Goal: Task Accomplishment & Management: Manage account settings

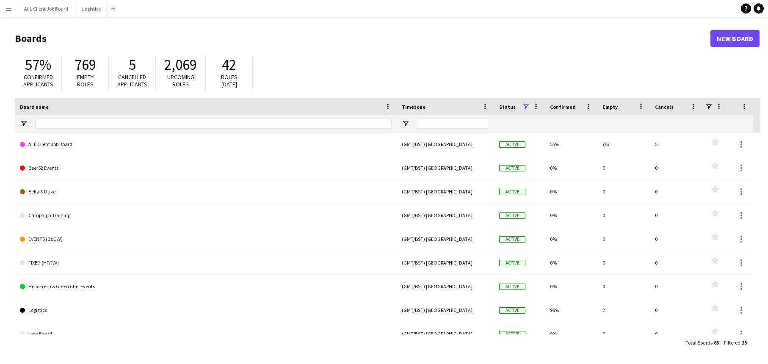
click at [114, 9] on button "Add" at bounding box center [113, 8] width 7 height 7
click at [113, 9] on app-icon "Add" at bounding box center [112, 8] width 3 height 3
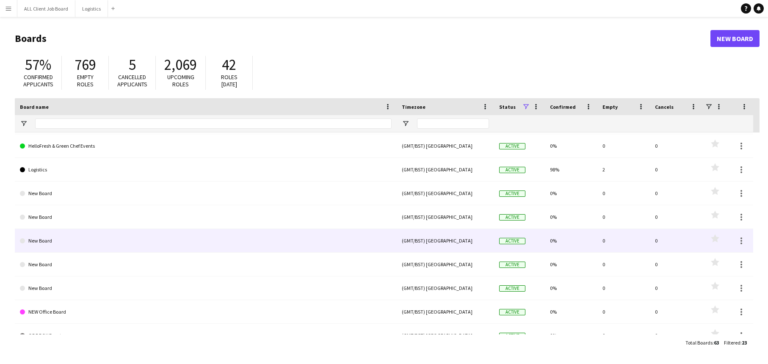
scroll to position [158, 0]
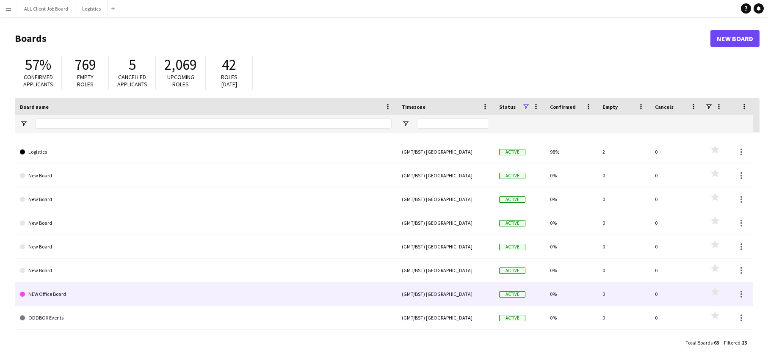
click at [61, 293] on link "NEW Office Board" at bounding box center [206, 294] width 372 height 24
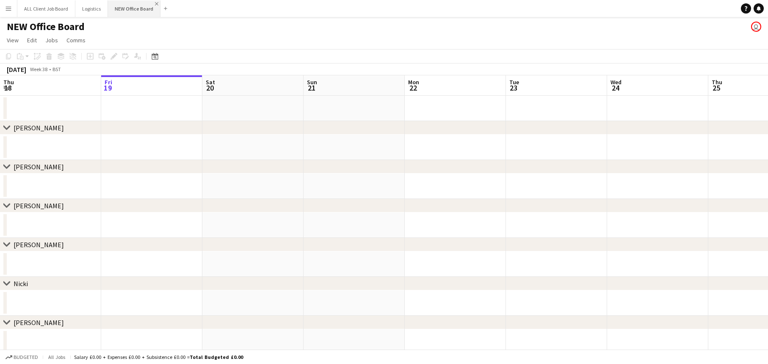
click at [155, 4] on app-icon "Close" at bounding box center [156, 3] width 3 height 3
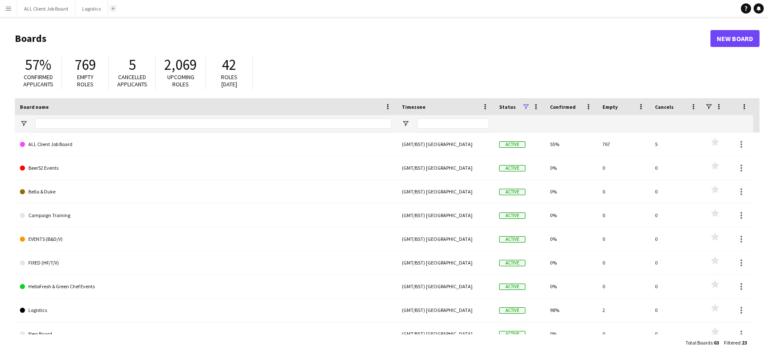
click at [111, 8] on app-icon "Add" at bounding box center [112, 8] width 3 height 3
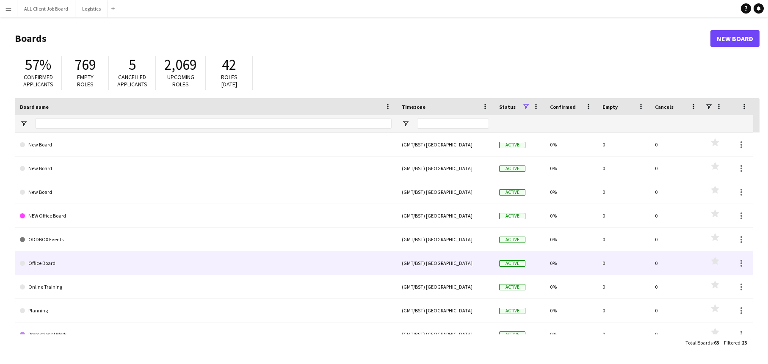
click at [47, 267] on link "Office Board" at bounding box center [206, 263] width 372 height 24
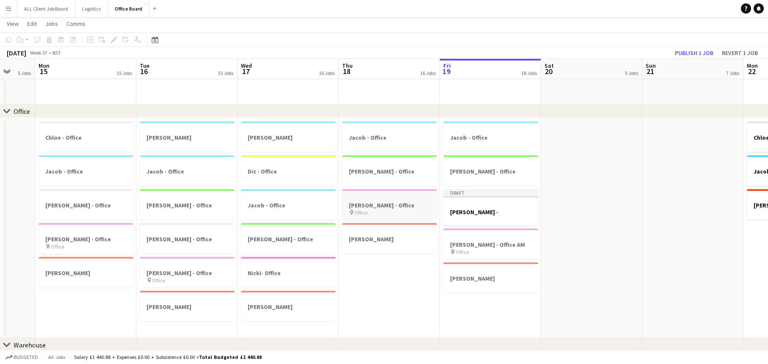
click at [389, 201] on app-job-card "[PERSON_NAME] - Office pin Office" at bounding box center [389, 204] width 95 height 30
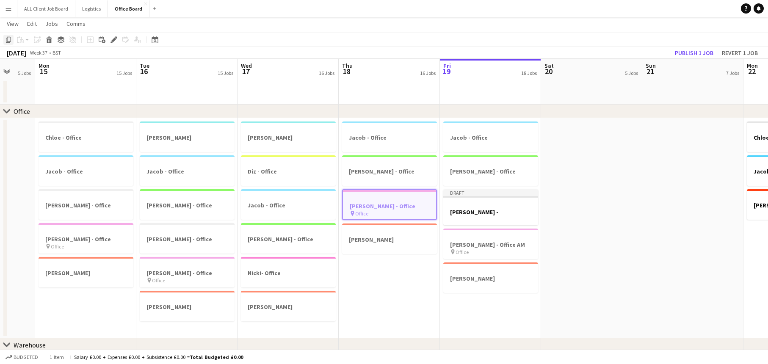
click at [7, 40] on icon "Copy" at bounding box center [8, 39] width 7 height 7
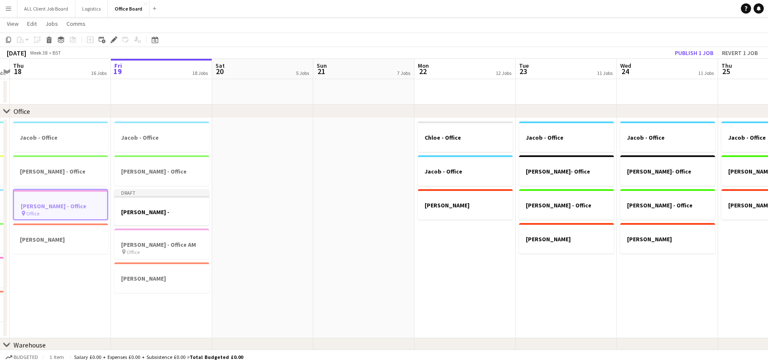
click at [478, 291] on app-date-cell "[PERSON_NAME] - Office Jacob - Office [PERSON_NAME]" at bounding box center [464, 228] width 101 height 220
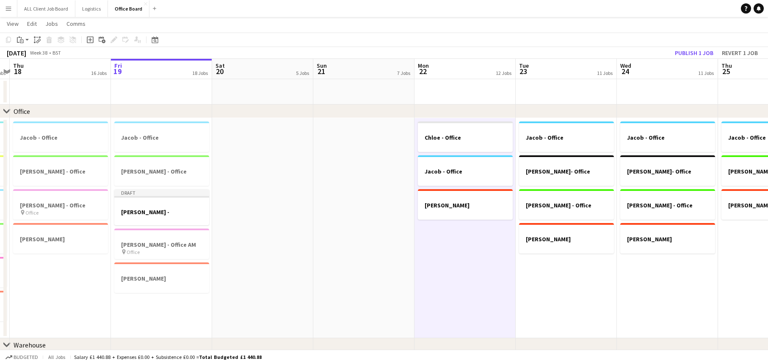
click at [602, 281] on app-date-cell "[PERSON_NAME] - Office [PERSON_NAME]- Office [PERSON_NAME] - Office [PERSON_NAM…" at bounding box center [566, 228] width 101 height 220
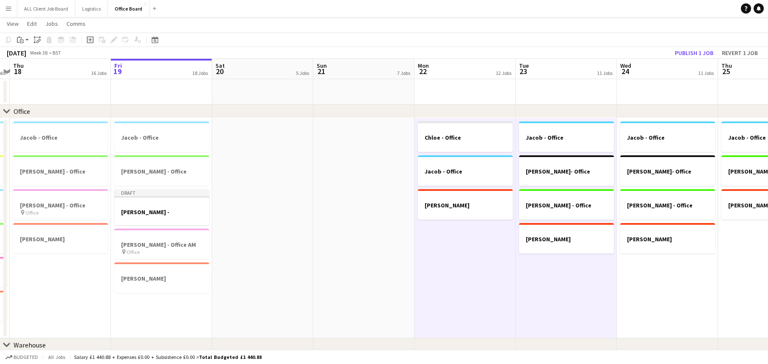
click at [647, 281] on app-date-cell "[PERSON_NAME] - Office [PERSON_NAME]- Office [PERSON_NAME] - Office [PERSON_NAM…" at bounding box center [667, 228] width 101 height 220
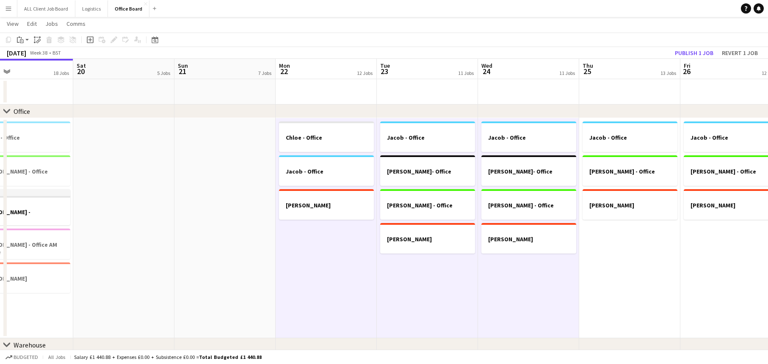
scroll to position [0, 238]
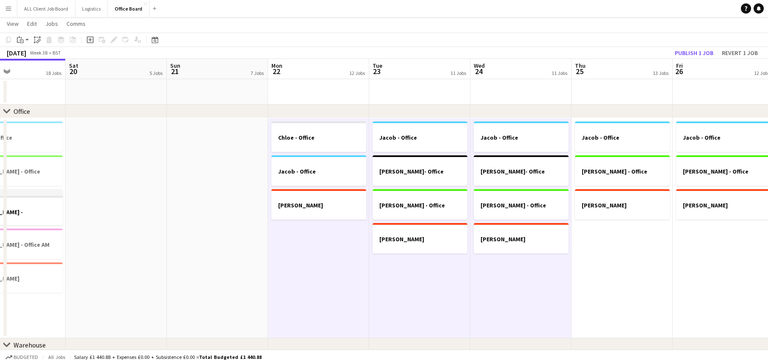
click at [633, 271] on app-date-cell "Jacob - Office [PERSON_NAME] - Office [PERSON_NAME]" at bounding box center [622, 228] width 101 height 220
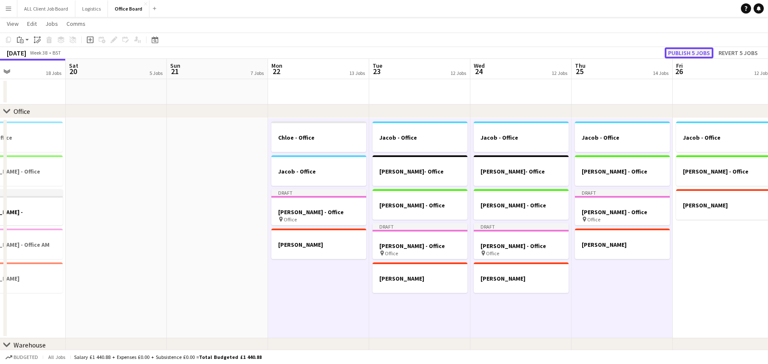
click at [692, 53] on button "Publish 5 jobs" at bounding box center [689, 52] width 49 height 11
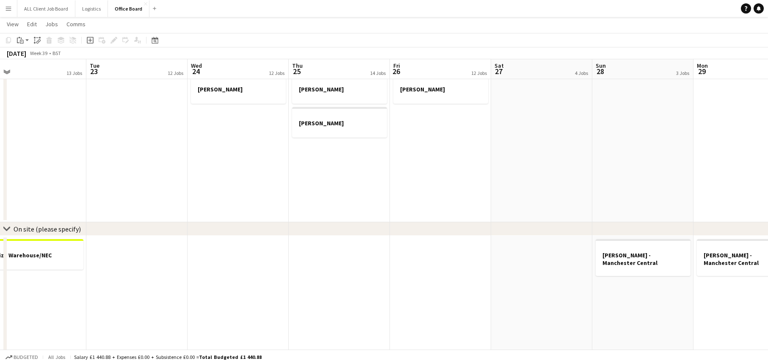
scroll to position [504, 0]
click at [459, 290] on app-date-cell at bounding box center [440, 343] width 101 height 214
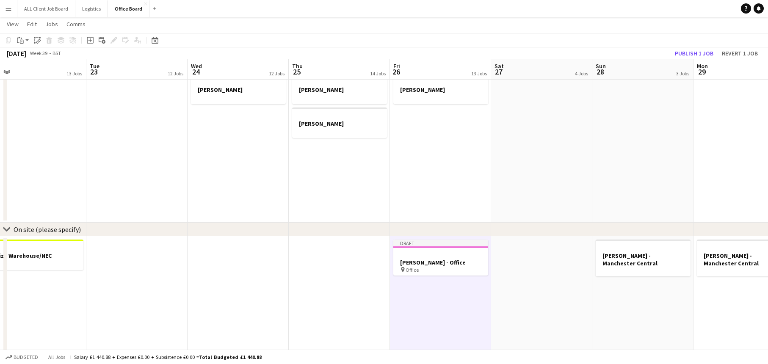
click at [469, 305] on app-date-cell "Draft [PERSON_NAME] - Office pin Office" at bounding box center [440, 343] width 101 height 214
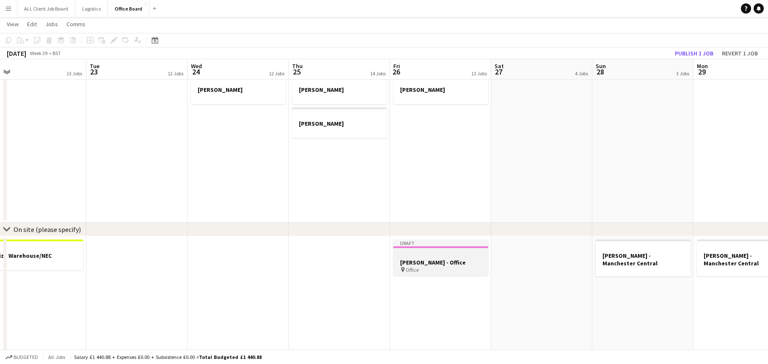
click at [443, 259] on h3 "[PERSON_NAME] - Office" at bounding box center [440, 263] width 95 height 8
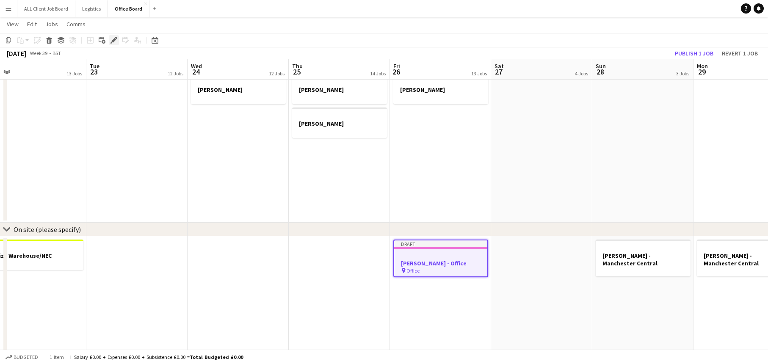
click at [112, 44] on div "Edit" at bounding box center [114, 40] width 10 height 10
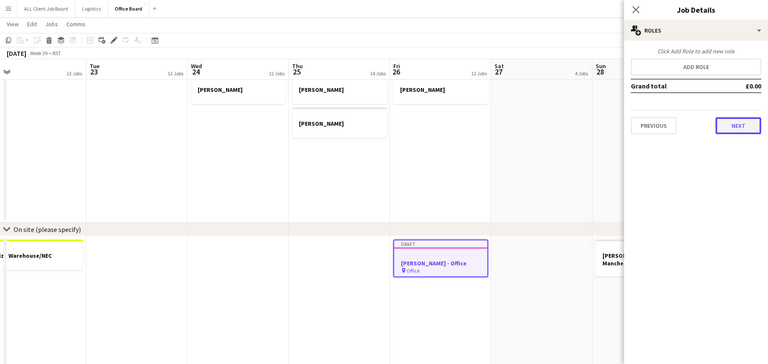
click at [741, 124] on button "Next" at bounding box center [739, 125] width 46 height 17
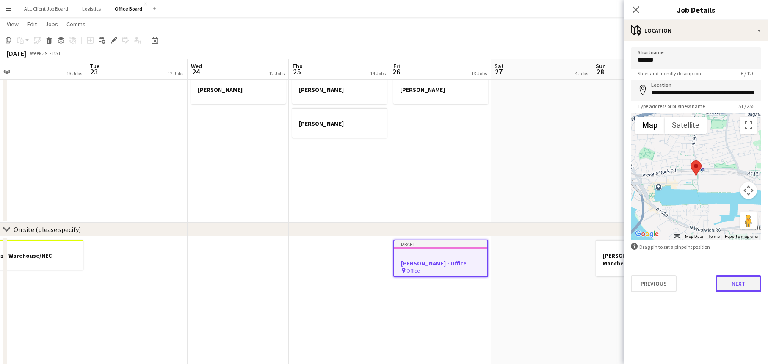
click at [726, 284] on button "Next" at bounding box center [739, 283] width 46 height 17
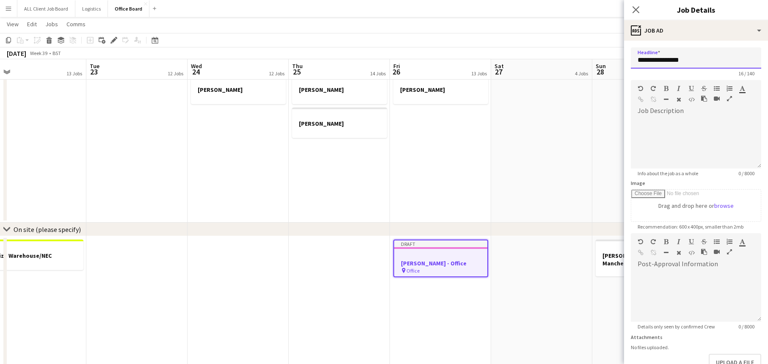
drag, startPoint x: 684, startPoint y: 61, endPoint x: 661, endPoint y: 61, distance: 22.9
click at [661, 61] on input "**********" at bounding box center [696, 57] width 130 height 21
drag, startPoint x: 713, startPoint y: 60, endPoint x: 638, endPoint y: 58, distance: 75.4
click at [638, 58] on input "**********" at bounding box center [696, 57] width 130 height 21
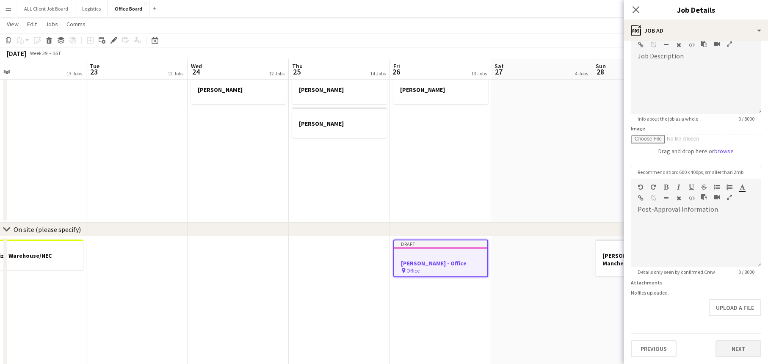
type input "**********"
click at [738, 348] on button "Next" at bounding box center [739, 348] width 46 height 17
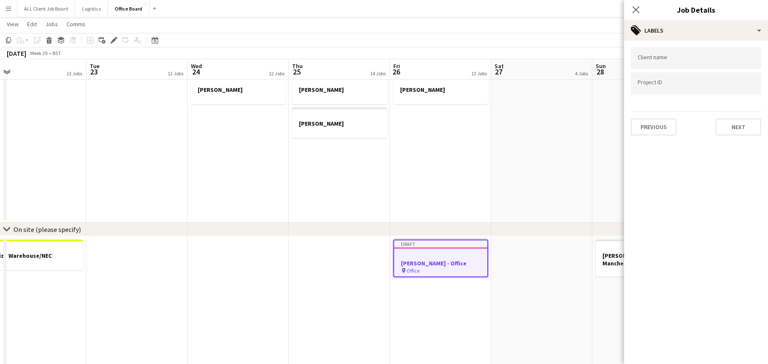
scroll to position [0, 0]
click at [732, 126] on button "Next" at bounding box center [739, 127] width 46 height 17
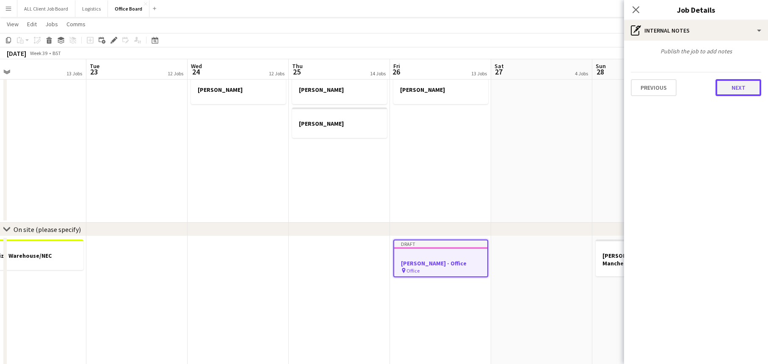
click at [735, 86] on button "Next" at bounding box center [739, 87] width 46 height 17
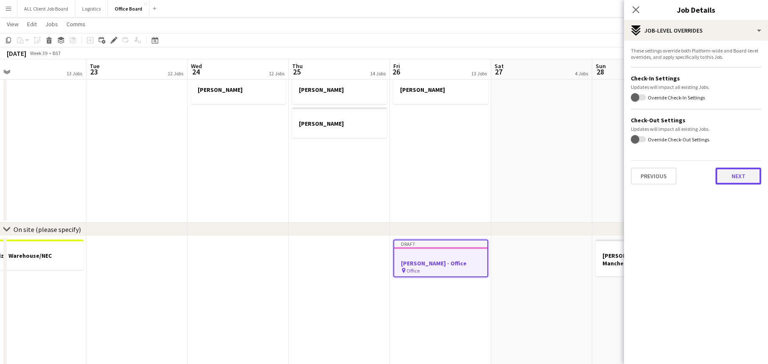
click at [738, 182] on button "Next" at bounding box center [739, 176] width 46 height 17
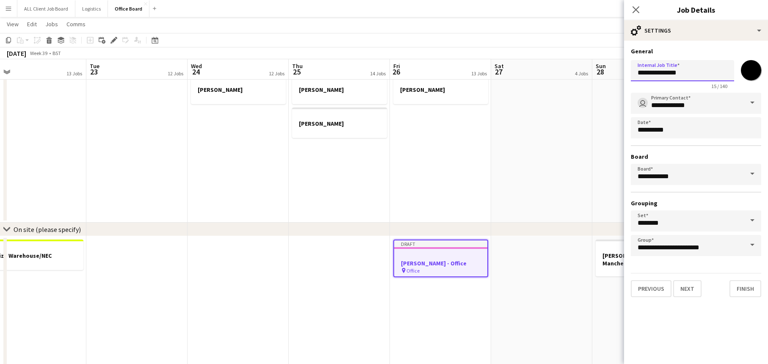
drag, startPoint x: 689, startPoint y: 73, endPoint x: 633, endPoint y: 71, distance: 56.3
click at [633, 71] on input "**********" at bounding box center [682, 70] width 103 height 21
paste input "*********"
type input "**********"
click at [743, 292] on button "Finish" at bounding box center [745, 288] width 32 height 17
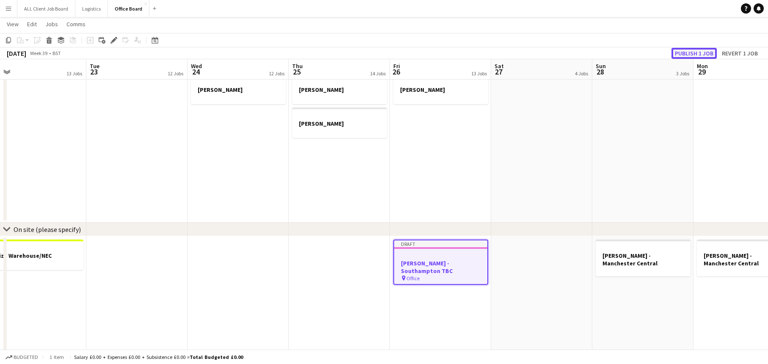
click at [699, 56] on button "Publish 1 job" at bounding box center [693, 53] width 45 height 11
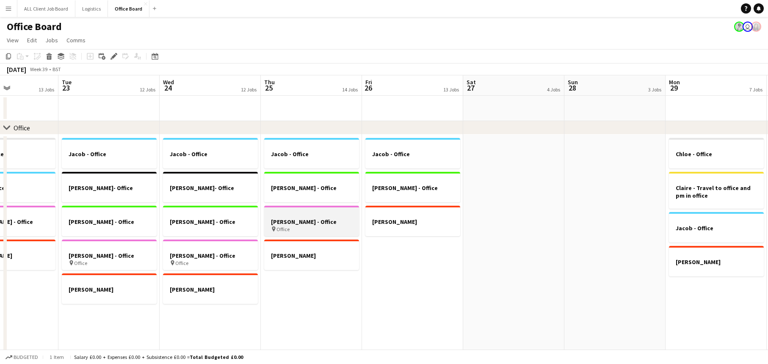
click at [310, 221] on h3 "[PERSON_NAME] - Office" at bounding box center [311, 222] width 95 height 8
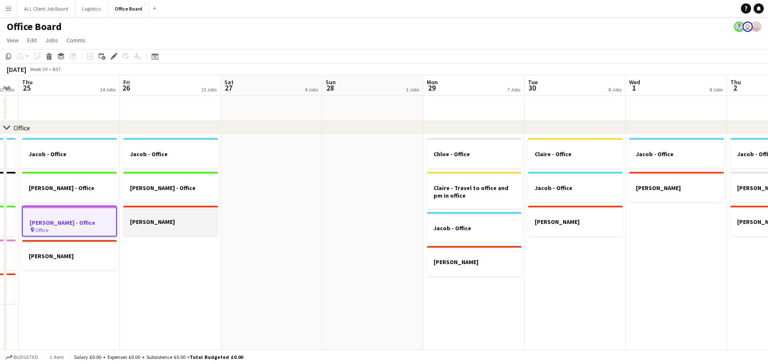
scroll to position [0, 362]
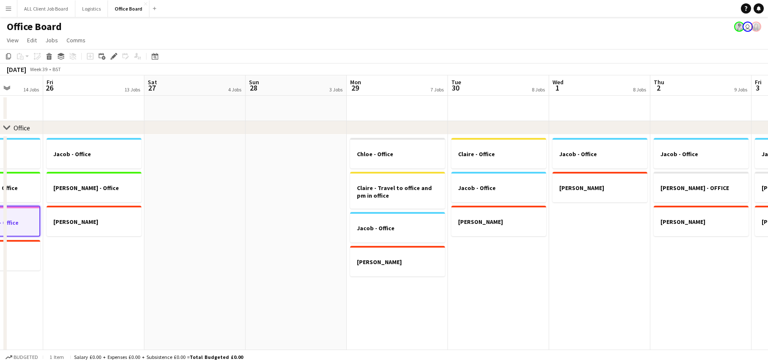
click at [415, 293] on app-date-cell "[PERSON_NAME] - Office Claire - Travel to office and pm in office Jacob - Offic…" at bounding box center [397, 245] width 101 height 220
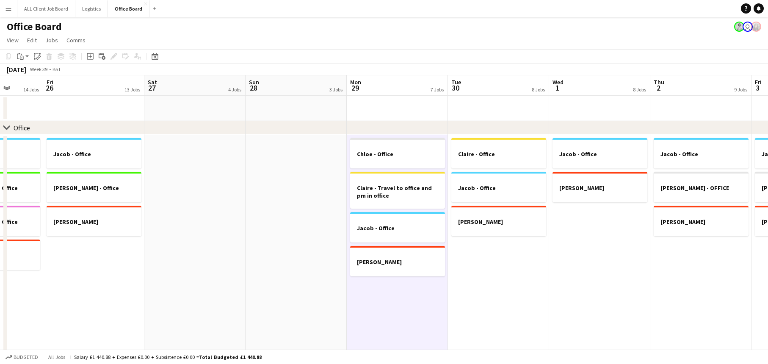
click at [516, 279] on app-date-cell "Claire - Office Jacob - Office [PERSON_NAME]" at bounding box center [498, 245] width 101 height 220
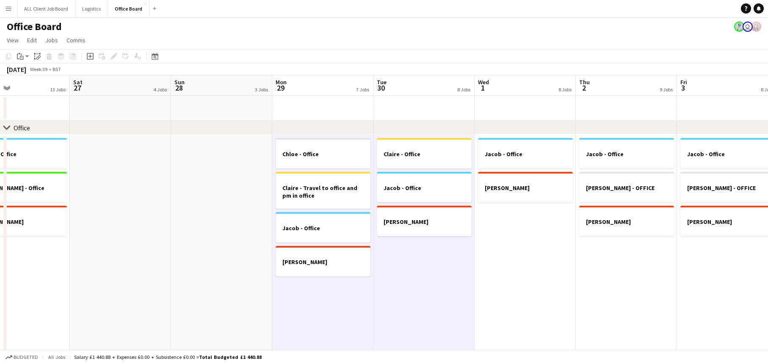
scroll to position [0, 355]
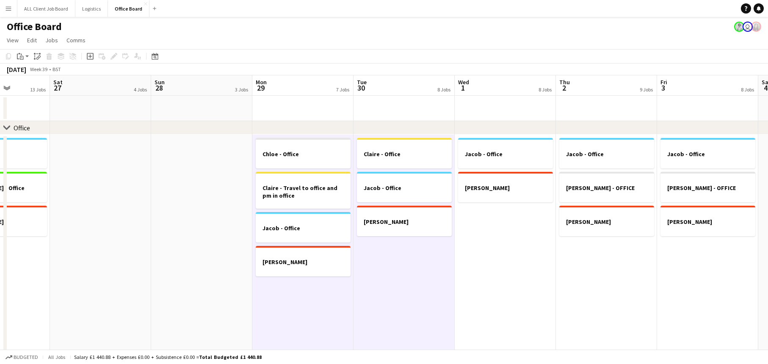
click at [500, 262] on app-date-cell "Jacob - Office [PERSON_NAME]" at bounding box center [505, 245] width 101 height 220
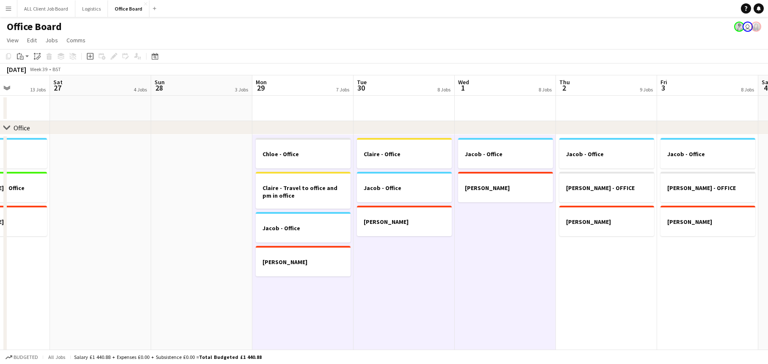
click at [577, 265] on app-date-cell "[PERSON_NAME] - Office [PERSON_NAME] - OFFICE [PERSON_NAME]" at bounding box center [606, 245] width 101 height 220
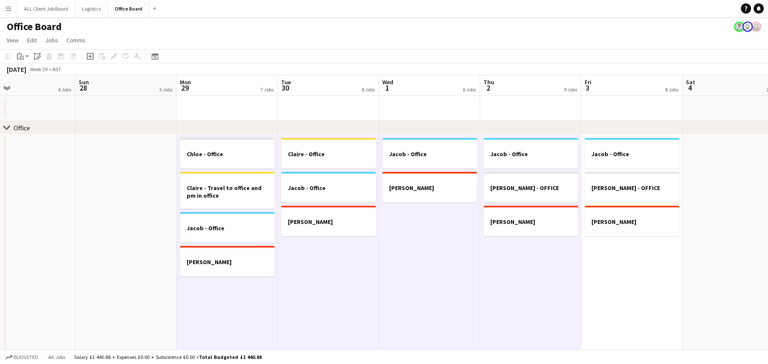
scroll to position [0, 346]
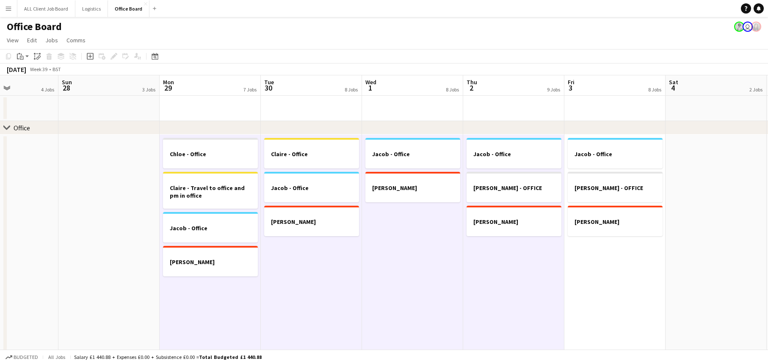
click at [635, 259] on app-date-cell "[PERSON_NAME] - Office [PERSON_NAME] - OFFICE [PERSON_NAME]" at bounding box center [614, 245] width 101 height 220
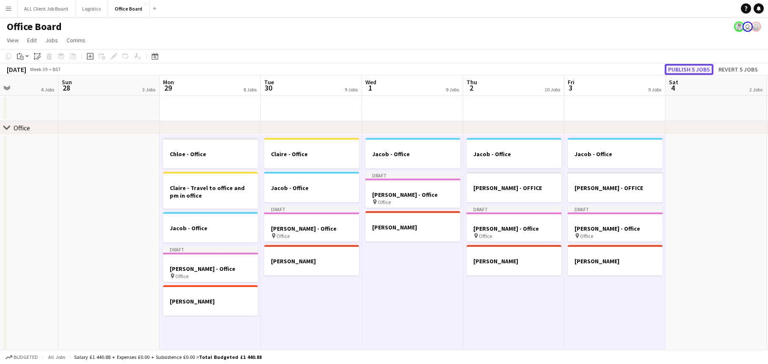
click at [690, 65] on button "Publish 5 jobs" at bounding box center [689, 69] width 49 height 11
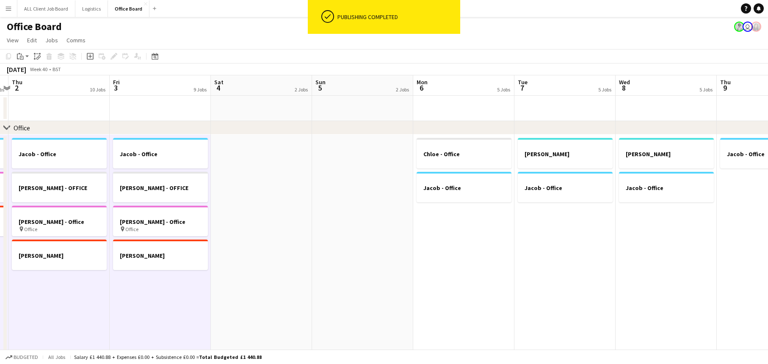
scroll to position [0, 284]
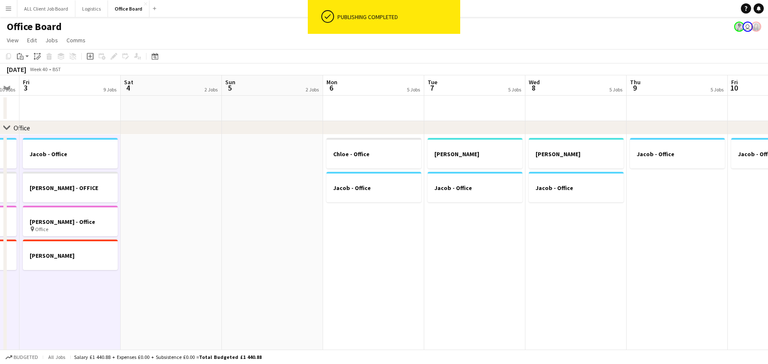
click at [371, 253] on app-date-cell "[PERSON_NAME] - Office Jacob - Office" at bounding box center [373, 245] width 101 height 220
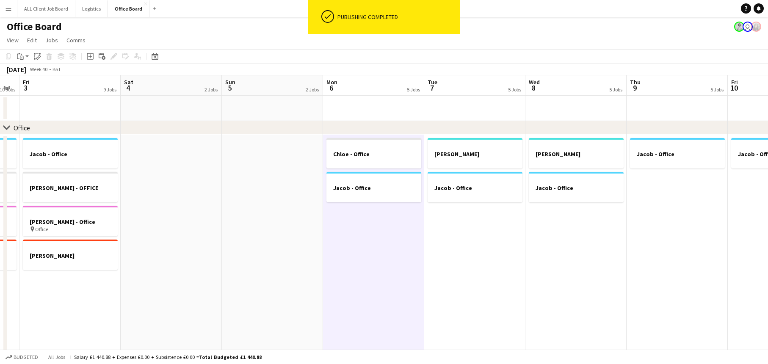
click at [551, 248] on app-date-cell "[PERSON_NAME] - Office" at bounding box center [575, 245] width 101 height 220
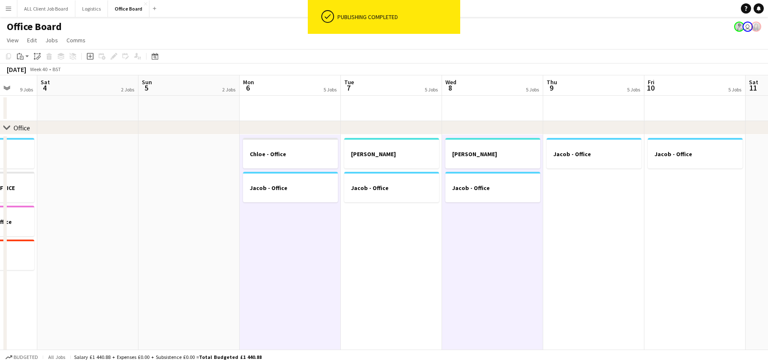
scroll to position [0, 374]
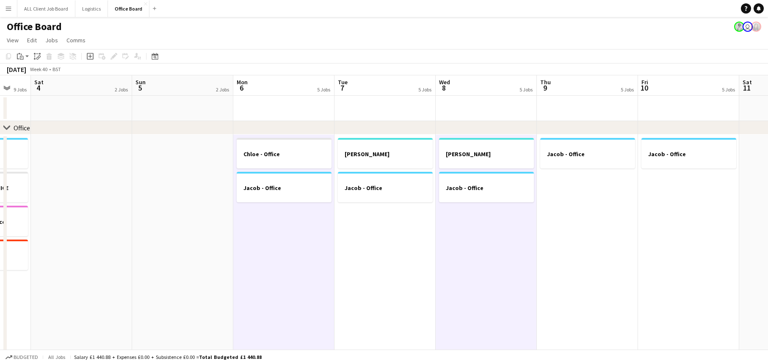
click at [586, 221] on app-date-cell "Jacob - Office" at bounding box center [587, 245] width 101 height 220
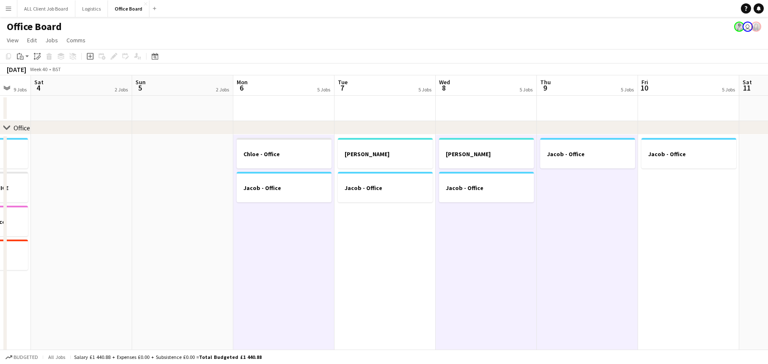
click at [681, 219] on app-date-cell "Jacob - Office" at bounding box center [688, 245] width 101 height 220
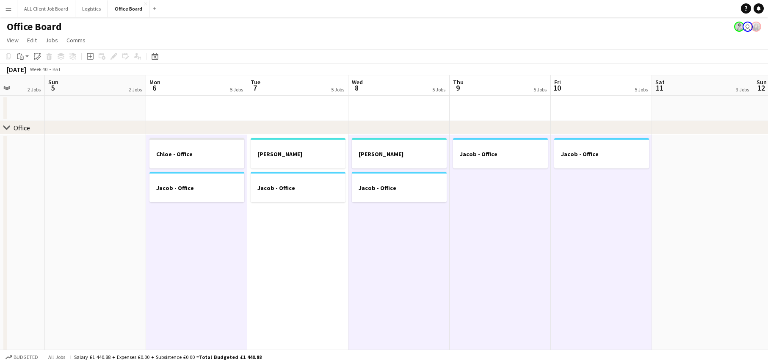
scroll to position [0, 360]
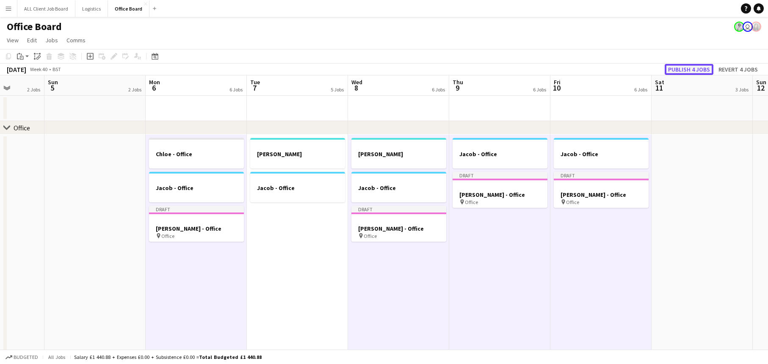
click at [692, 70] on button "Publish 4 jobs" at bounding box center [689, 69] width 49 height 11
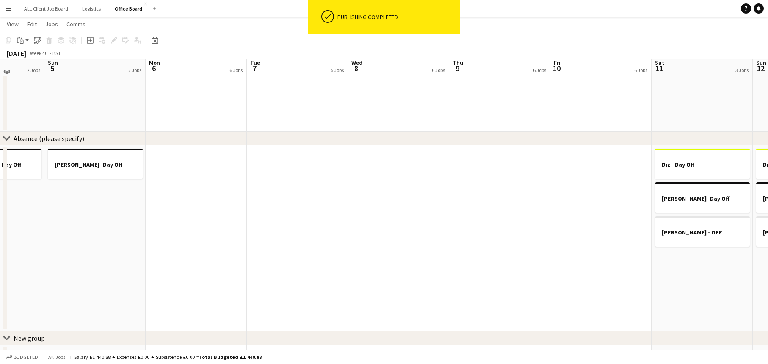
scroll to position [826, 0]
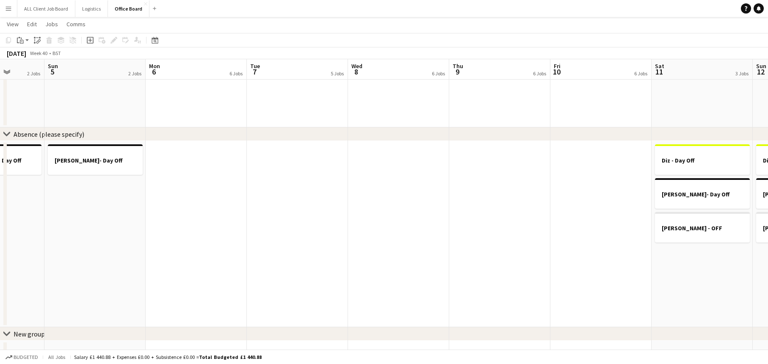
click at [282, 162] on app-date-cell at bounding box center [297, 234] width 101 height 186
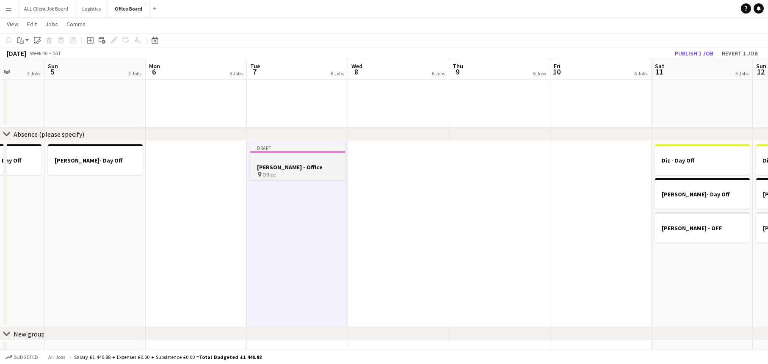
click at [289, 172] on div "pin Office" at bounding box center [297, 174] width 95 height 7
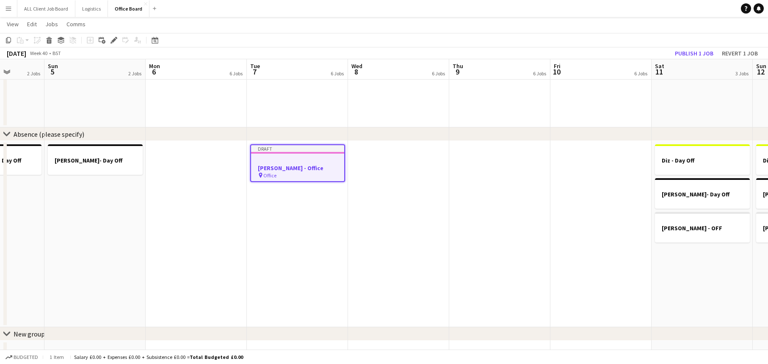
click at [113, 45] on app-toolbar "Copy Paste Paste Command V Paste with crew Command Shift V Paste linked Job [GE…" at bounding box center [384, 40] width 768 height 14
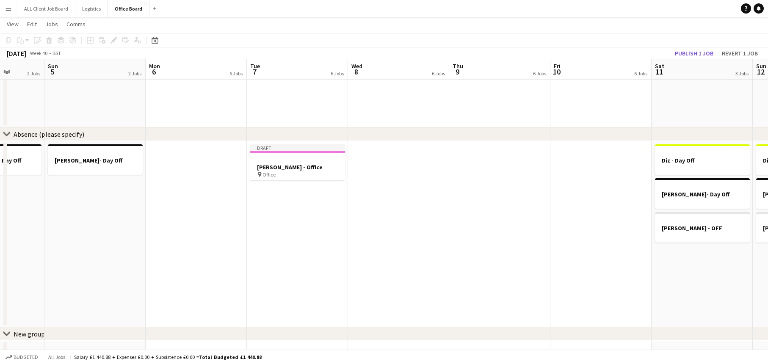
click at [113, 39] on div "Add job Add linked Job Edit Edit linked Job Applicants" at bounding box center [110, 40] width 65 height 10
click at [276, 156] on div at bounding box center [297, 159] width 95 height 6
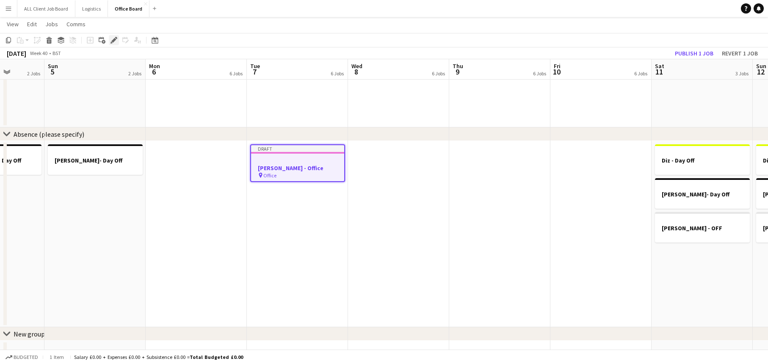
click at [111, 42] on icon "Edit" at bounding box center [114, 40] width 7 height 7
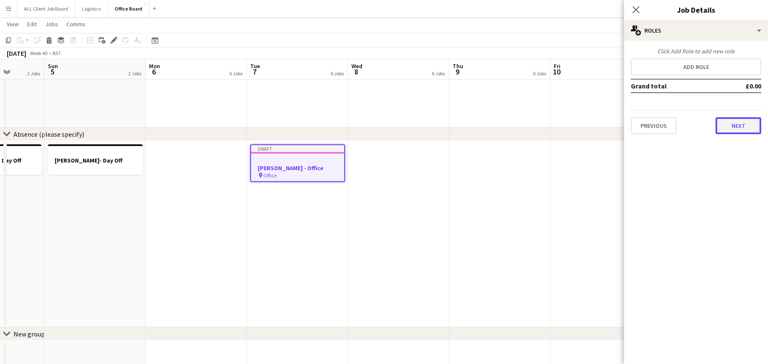
click at [745, 125] on button "Next" at bounding box center [739, 125] width 46 height 17
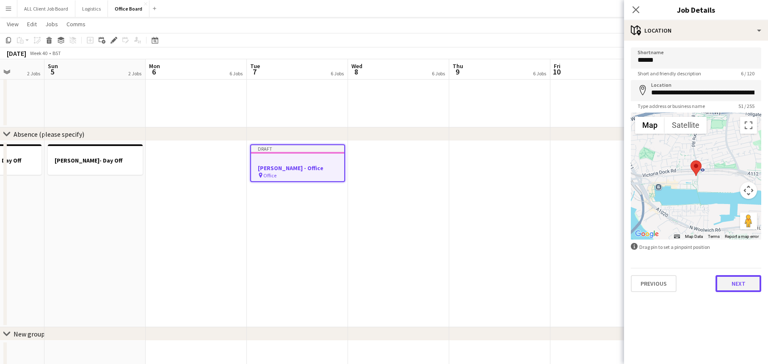
click at [737, 282] on button "Next" at bounding box center [739, 283] width 46 height 17
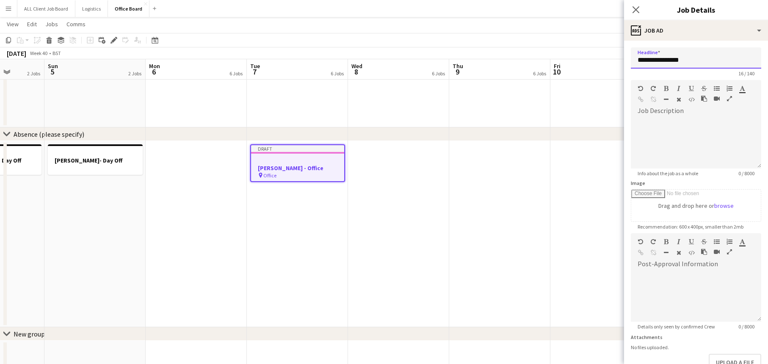
drag, startPoint x: 680, startPoint y: 61, endPoint x: 659, endPoint y: 61, distance: 20.3
click at [659, 61] on input "**********" at bounding box center [696, 57] width 130 height 21
type input "**********"
drag, startPoint x: 677, startPoint y: 57, endPoint x: 634, endPoint y: 57, distance: 42.3
click at [634, 57] on input "**********" at bounding box center [696, 57] width 130 height 21
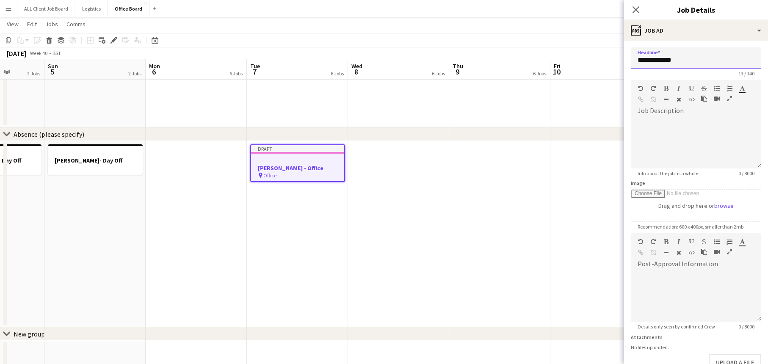
scroll to position [55, 0]
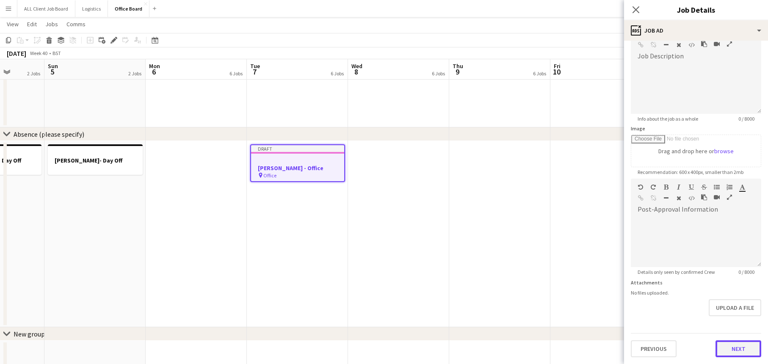
click at [740, 347] on button "Next" at bounding box center [739, 348] width 46 height 17
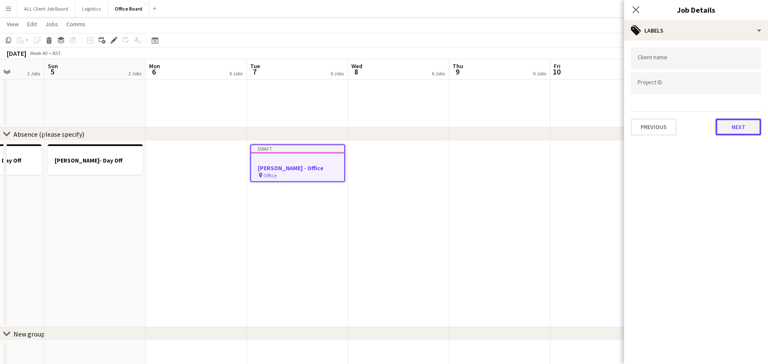
click at [734, 133] on button "Next" at bounding box center [739, 127] width 46 height 17
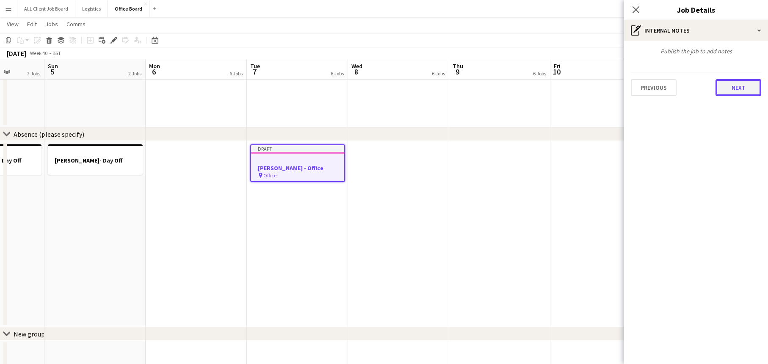
click at [737, 86] on button "Next" at bounding box center [739, 87] width 46 height 17
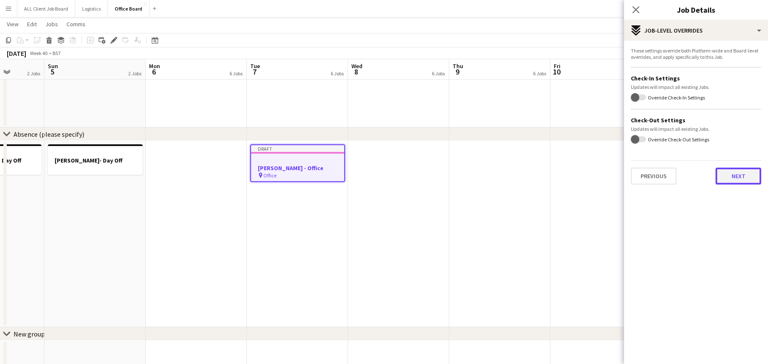
click at [729, 179] on button "Next" at bounding box center [739, 176] width 46 height 17
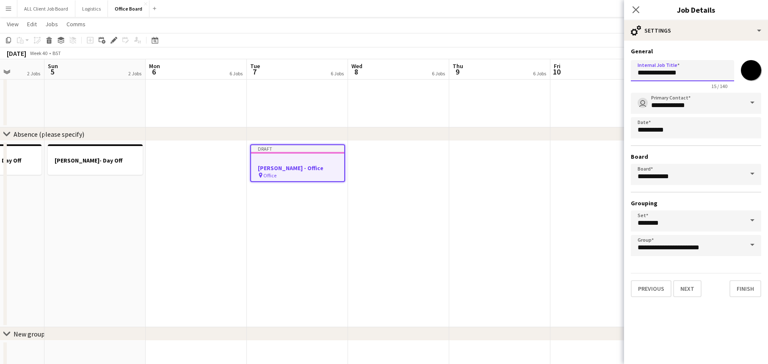
drag, startPoint x: 680, startPoint y: 72, endPoint x: 627, endPoint y: 71, distance: 52.5
click at [627, 71] on form "**********" at bounding box center [696, 172] width 144 height 250
paste input "text"
type input "**********"
click at [751, 289] on button "Finish" at bounding box center [745, 288] width 32 height 17
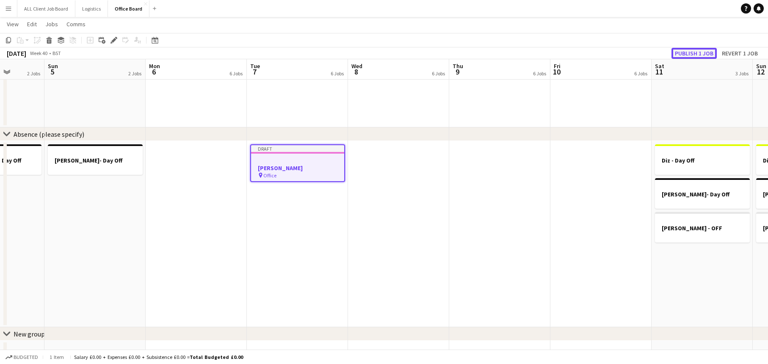
click at [689, 51] on button "Publish 1 job" at bounding box center [693, 53] width 45 height 11
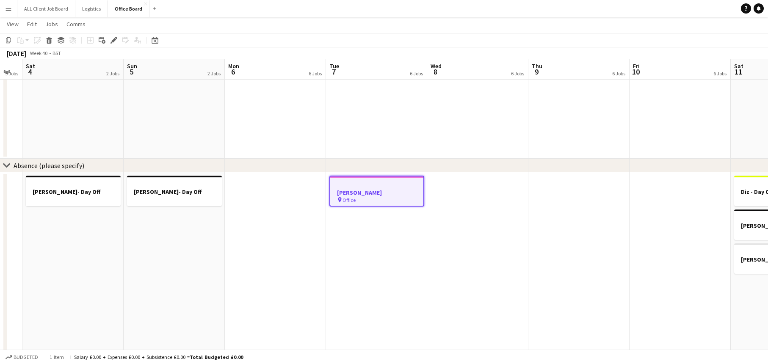
scroll to position [0, 251]
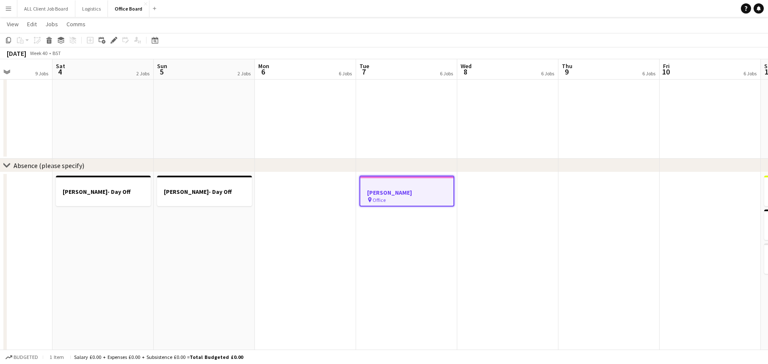
click at [323, 188] on app-date-cell at bounding box center [305, 265] width 101 height 186
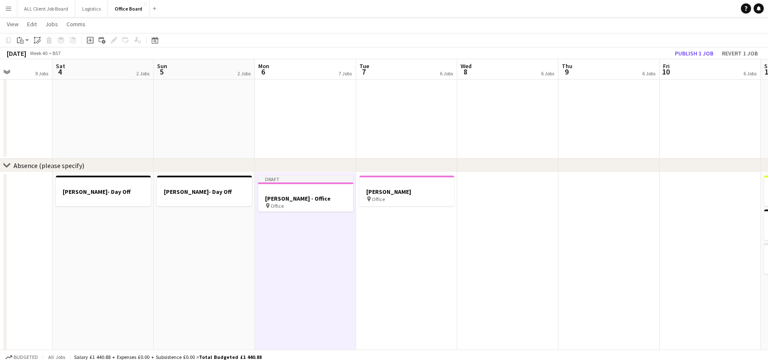
click at [484, 208] on app-date-cell at bounding box center [507, 265] width 101 height 186
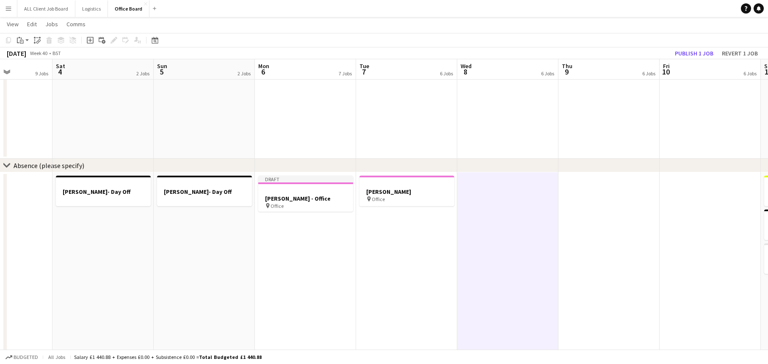
click at [575, 212] on app-date-cell at bounding box center [608, 265] width 101 height 186
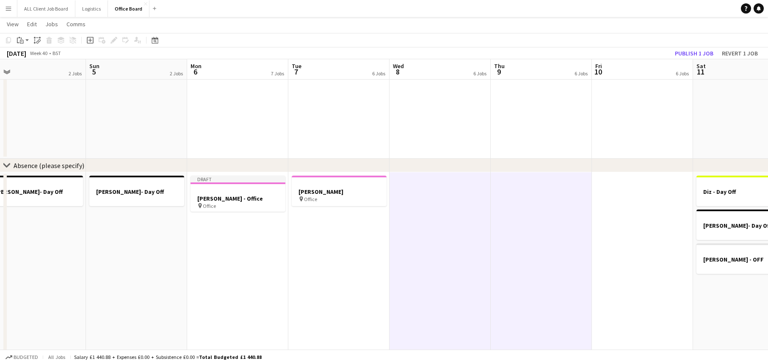
scroll to position [0, 321]
click at [615, 206] on app-date-cell at bounding box center [639, 265] width 101 height 186
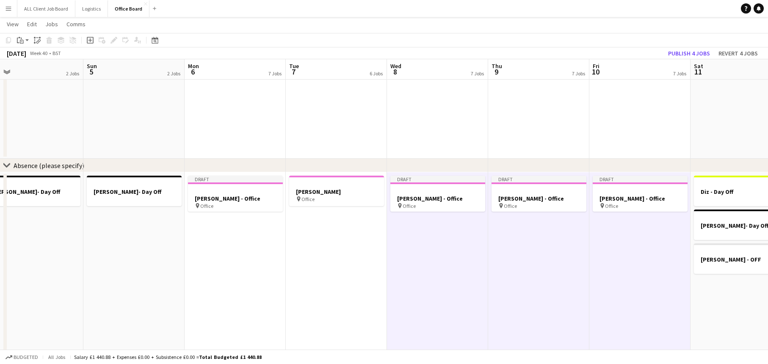
click at [637, 249] on app-date-cell "Draft [PERSON_NAME] - Office pin Office" at bounding box center [639, 265] width 101 height 186
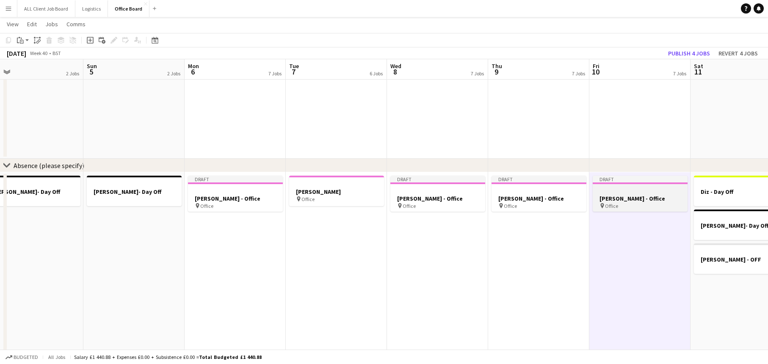
click at [638, 203] on div "pin Office" at bounding box center [640, 205] width 95 height 7
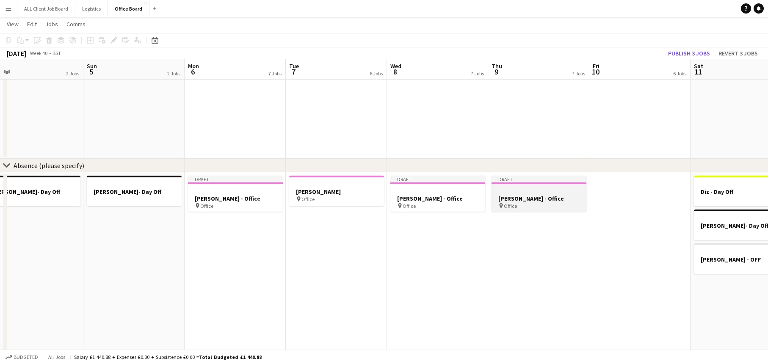
click at [523, 202] on div "pin Office" at bounding box center [539, 205] width 95 height 7
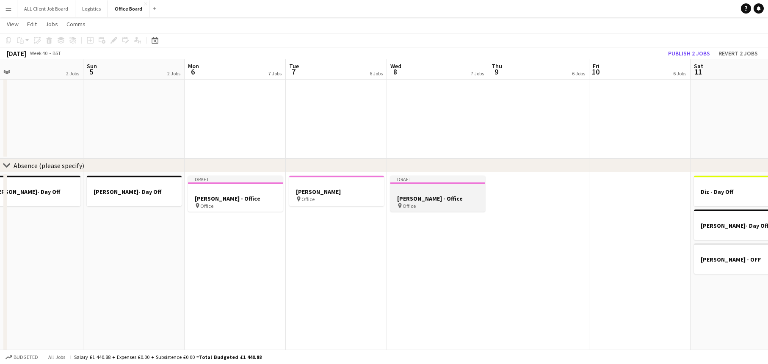
click at [440, 196] on h3 "[PERSON_NAME] - Office" at bounding box center [437, 199] width 95 height 8
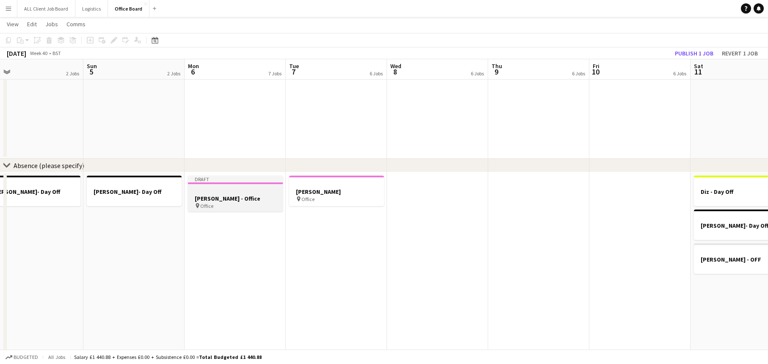
click at [223, 196] on h3 "[PERSON_NAME] - Office" at bounding box center [235, 199] width 95 height 8
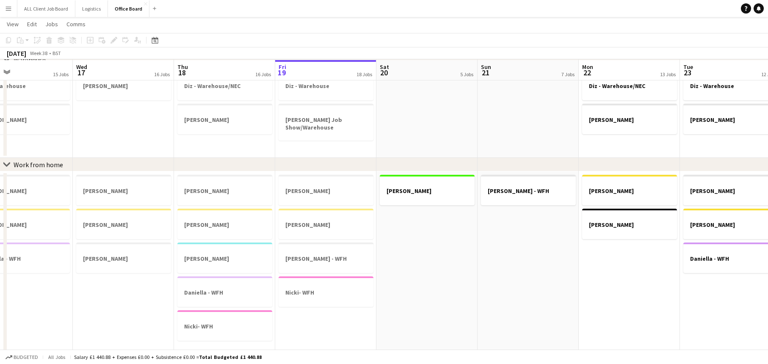
scroll to position [302, 0]
click at [45, 8] on button "ALL Client Job Board Close" at bounding box center [46, 8] width 58 height 17
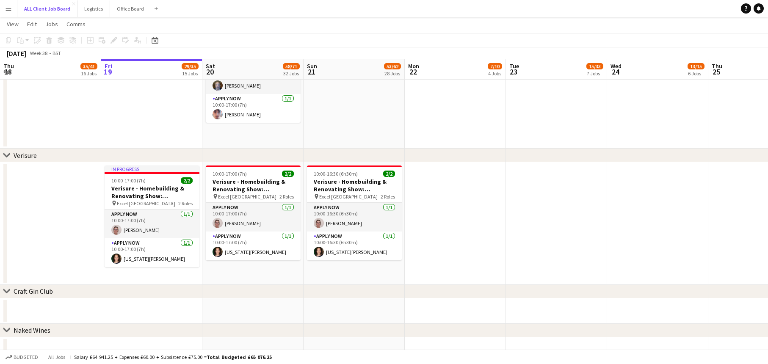
scroll to position [3790, 0]
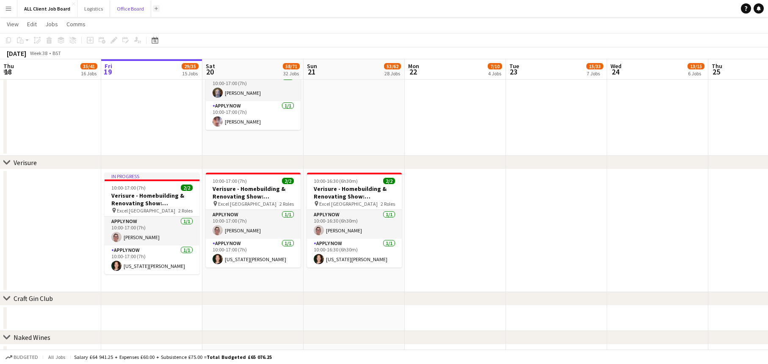
drag, startPoint x: 128, startPoint y: 8, endPoint x: 151, endPoint y: 10, distance: 22.9
click at [128, 8] on button "Office Board Close" at bounding box center [130, 8] width 41 height 17
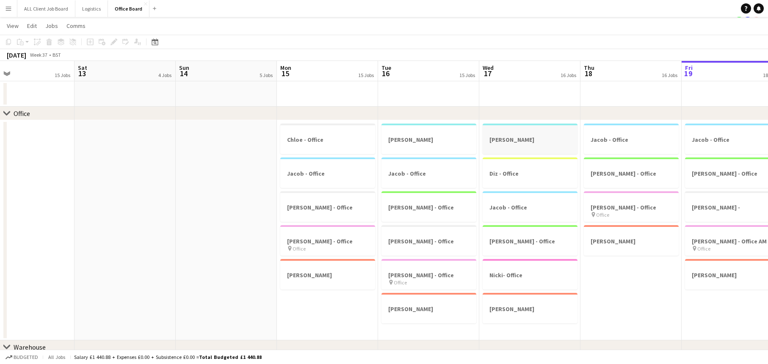
scroll to position [0, 331]
click at [519, 131] on div at bounding box center [529, 132] width 95 height 6
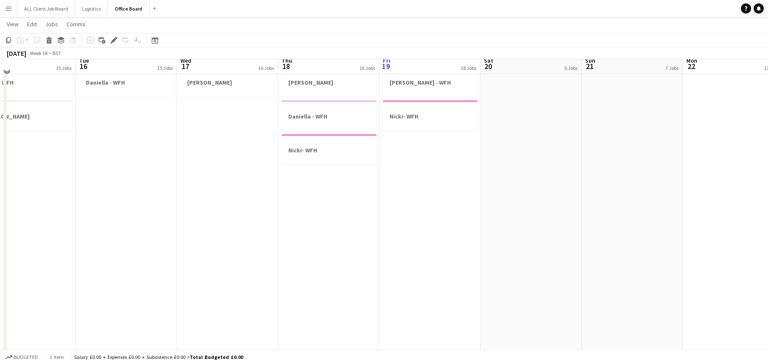
scroll to position [495, 0]
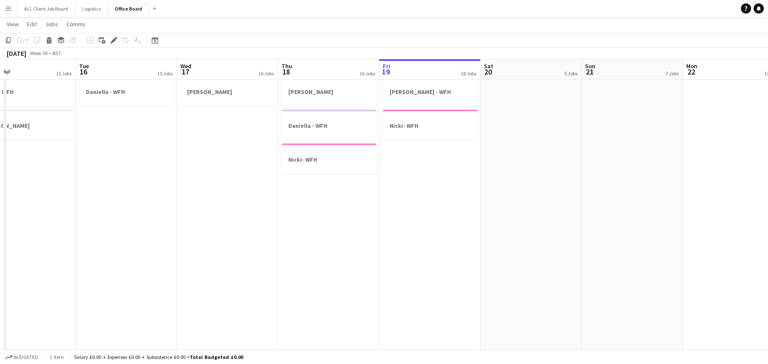
click at [417, 167] on app-date-cell "[PERSON_NAME] [PERSON_NAME] - WFH [PERSON_NAME] - WFH Nicki- WFH" at bounding box center [429, 237] width 101 height 464
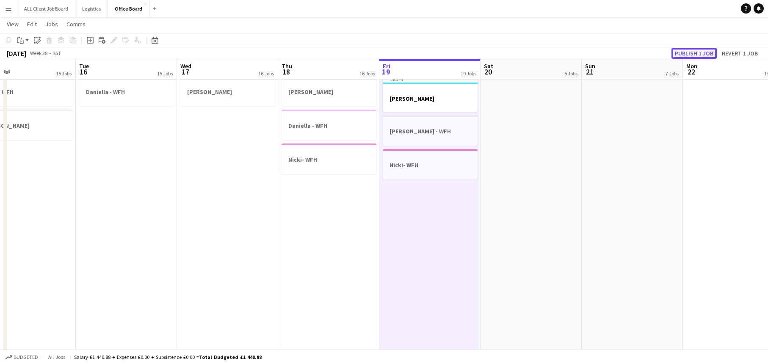
click at [677, 55] on button "Publish 1 job" at bounding box center [693, 53] width 45 height 11
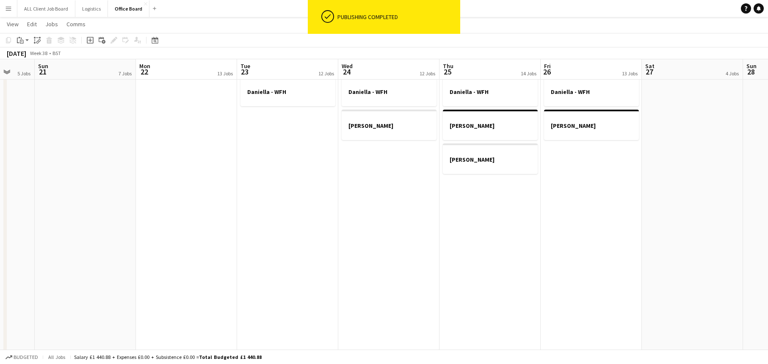
scroll to position [0, 330]
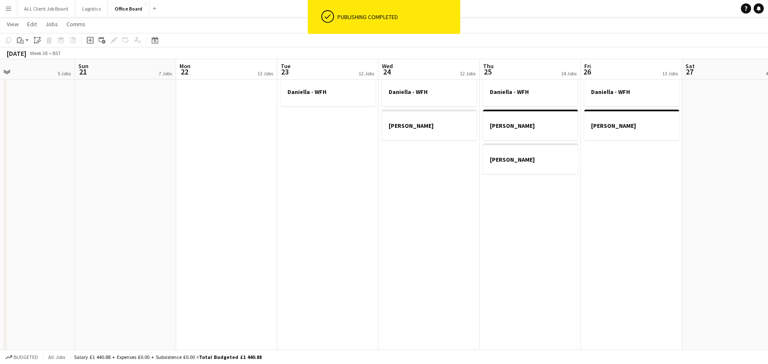
click at [618, 162] on app-date-cell "[PERSON_NAME] [PERSON_NAME] [PERSON_NAME] [PERSON_NAME]" at bounding box center [631, 237] width 101 height 464
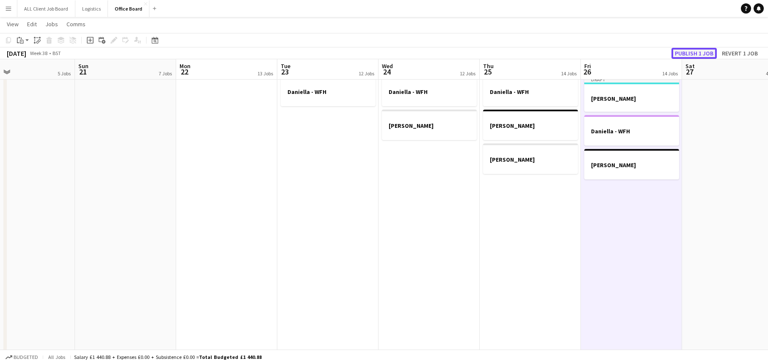
click at [697, 54] on button "Publish 1 job" at bounding box center [693, 53] width 45 height 11
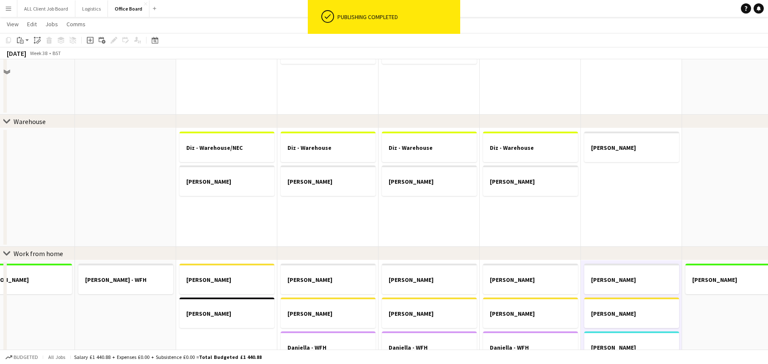
scroll to position [298, 0]
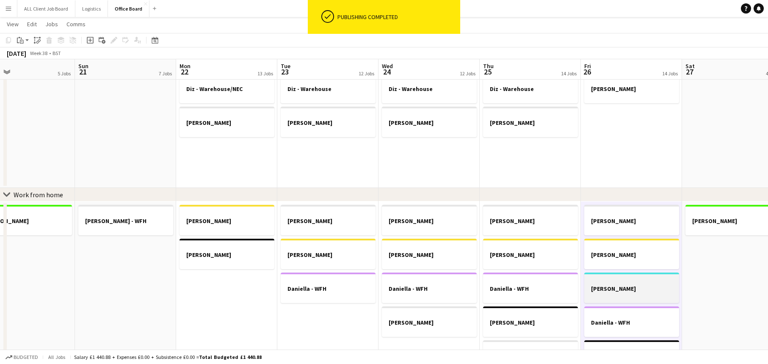
click at [625, 290] on h3 "[PERSON_NAME]" at bounding box center [631, 289] width 95 height 8
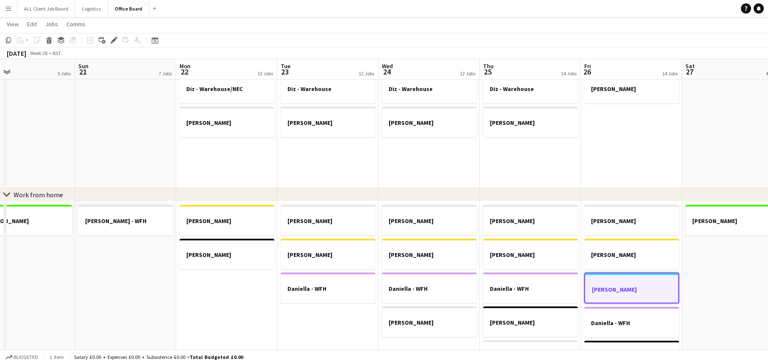
click at [625, 289] on h3 "[PERSON_NAME]" at bounding box center [631, 290] width 93 height 8
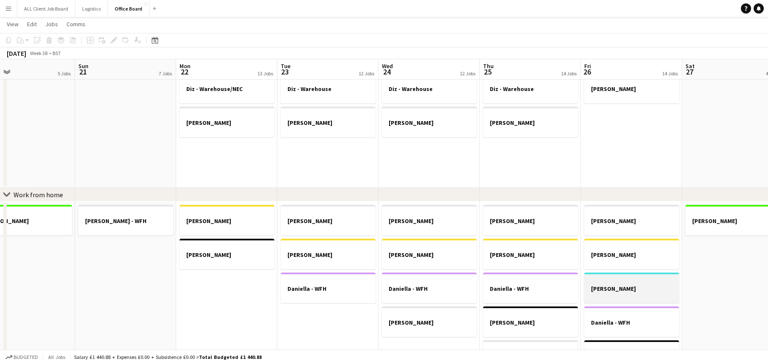
scroll to position [0, 330]
click at [670, 291] on h3 "[PERSON_NAME]" at bounding box center [631, 289] width 95 height 8
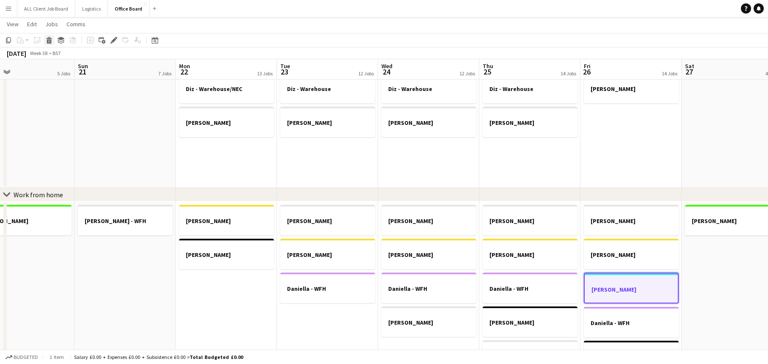
click at [50, 39] on icon at bounding box center [49, 38] width 6 height 2
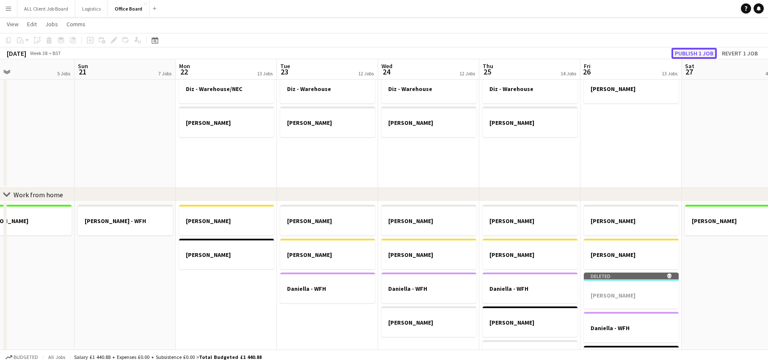
click at [701, 50] on button "Publish 1 job" at bounding box center [693, 53] width 45 height 11
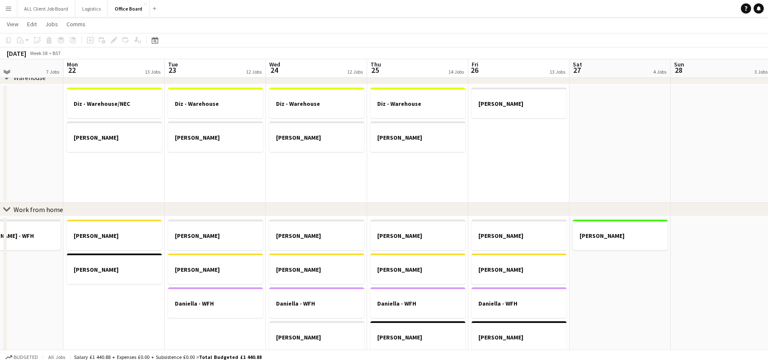
scroll to position [279, 0]
